Goal: Transaction & Acquisition: Purchase product/service

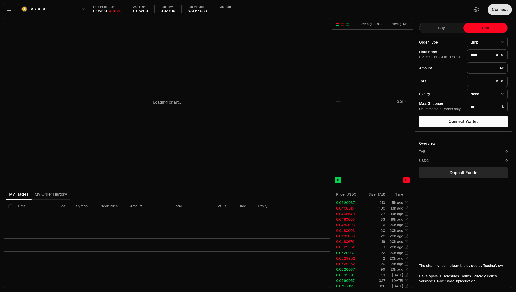
click at [495, 13] on button "Connect" at bounding box center [500, 9] width 24 height 11
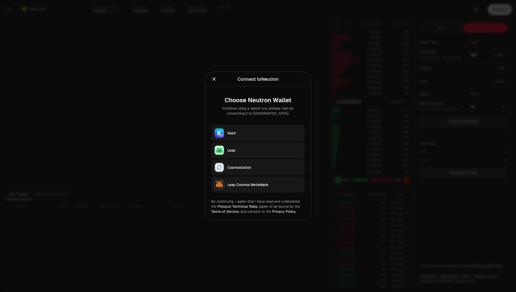
click at [237, 136] on button "Keplr" at bounding box center [258, 133] width 94 height 16
